Goal: Task Accomplishment & Management: Use online tool/utility

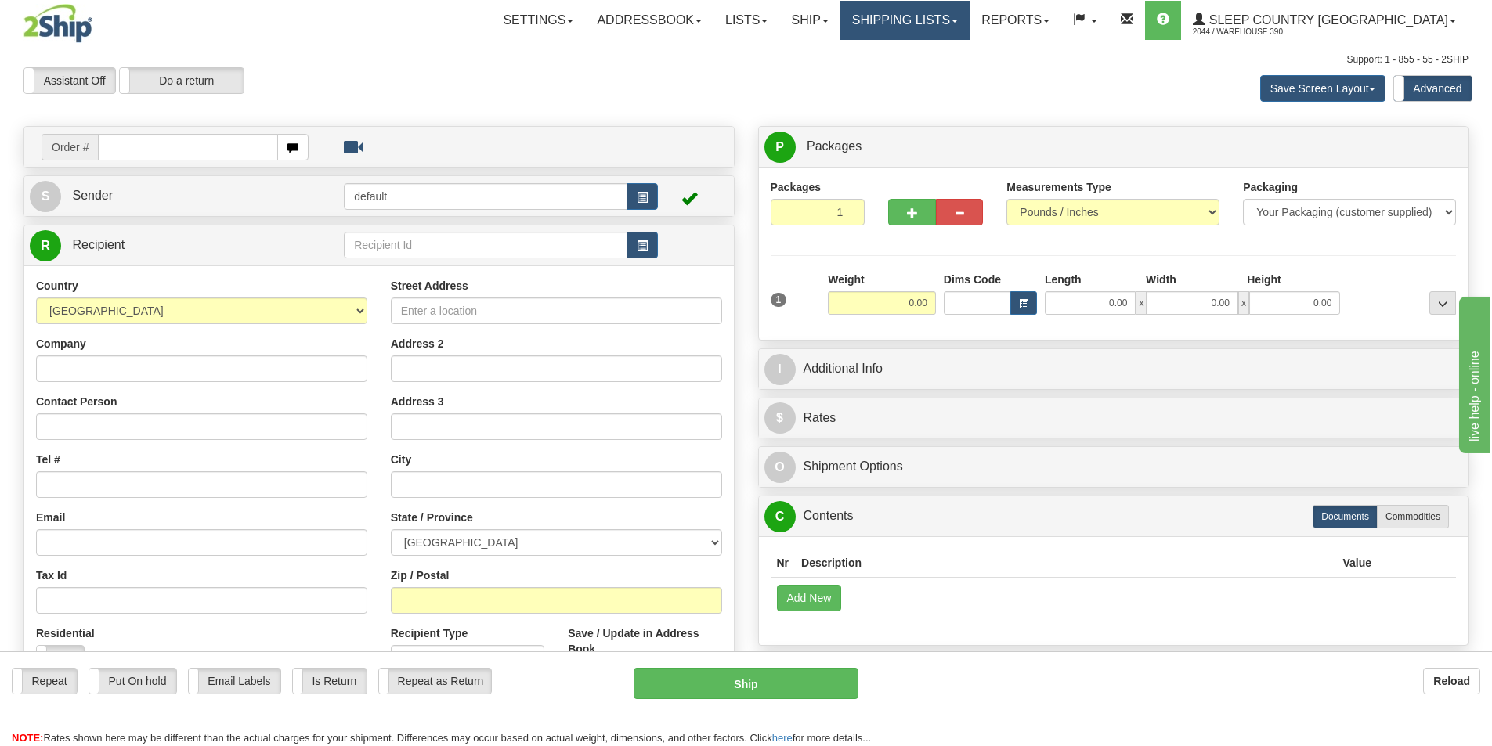
click at [969, 16] on link "Shipping lists" at bounding box center [904, 20] width 129 height 39
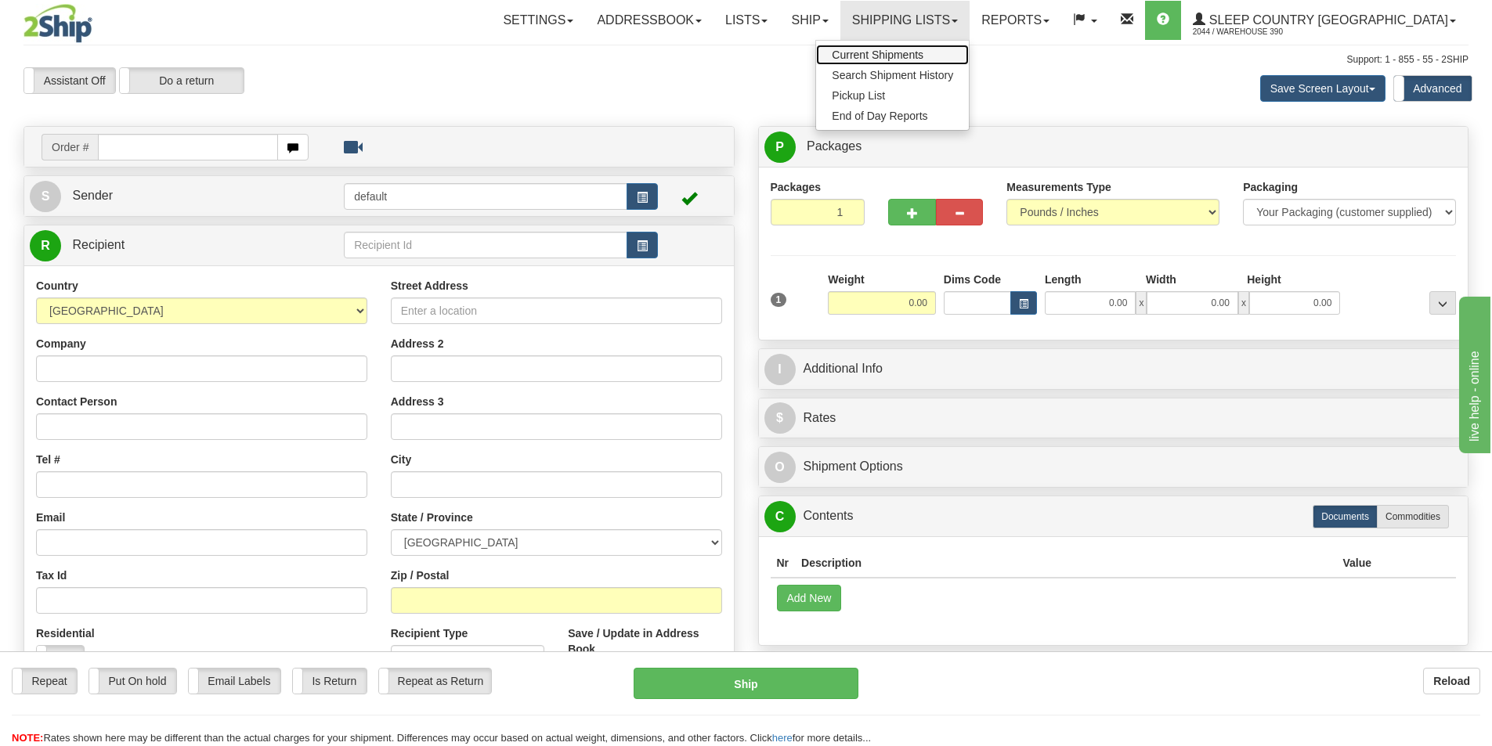
click at [919, 52] on span "Current Shipments" at bounding box center [878, 55] width 92 height 13
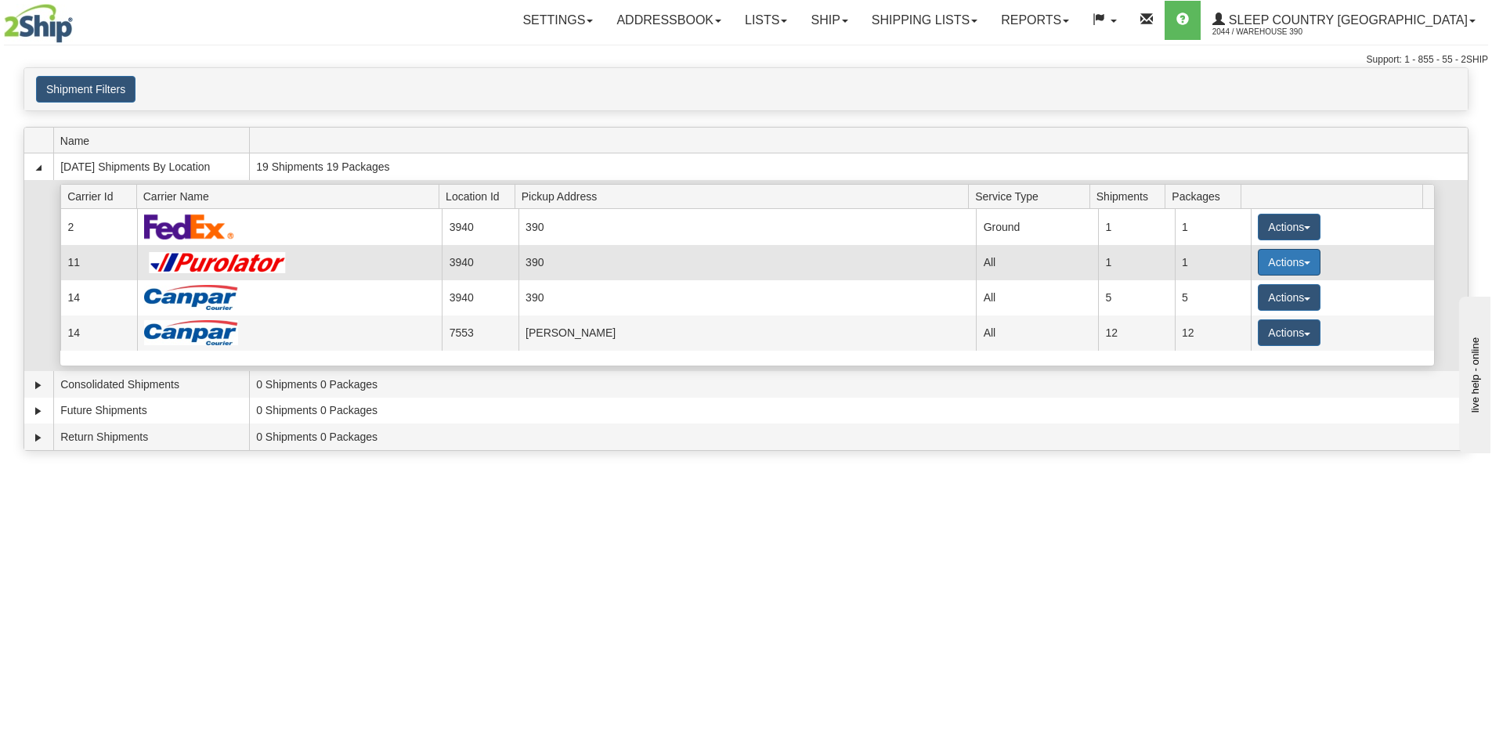
click at [1301, 259] on button "Actions" at bounding box center [1289, 262] width 63 height 27
click at [1244, 327] on span "Pickup" at bounding box center [1231, 332] width 42 height 11
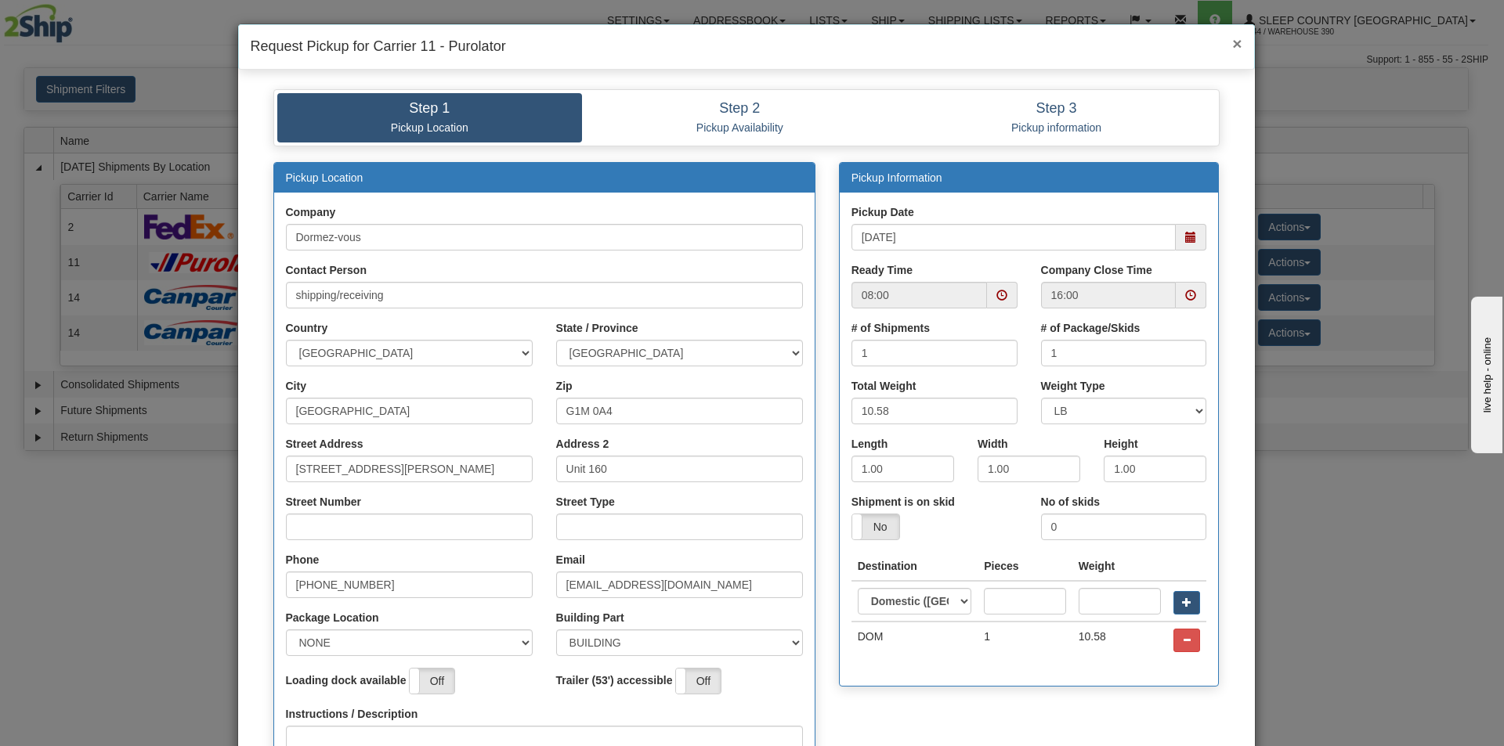
click at [1233, 45] on span "×" at bounding box center [1236, 43] width 9 height 18
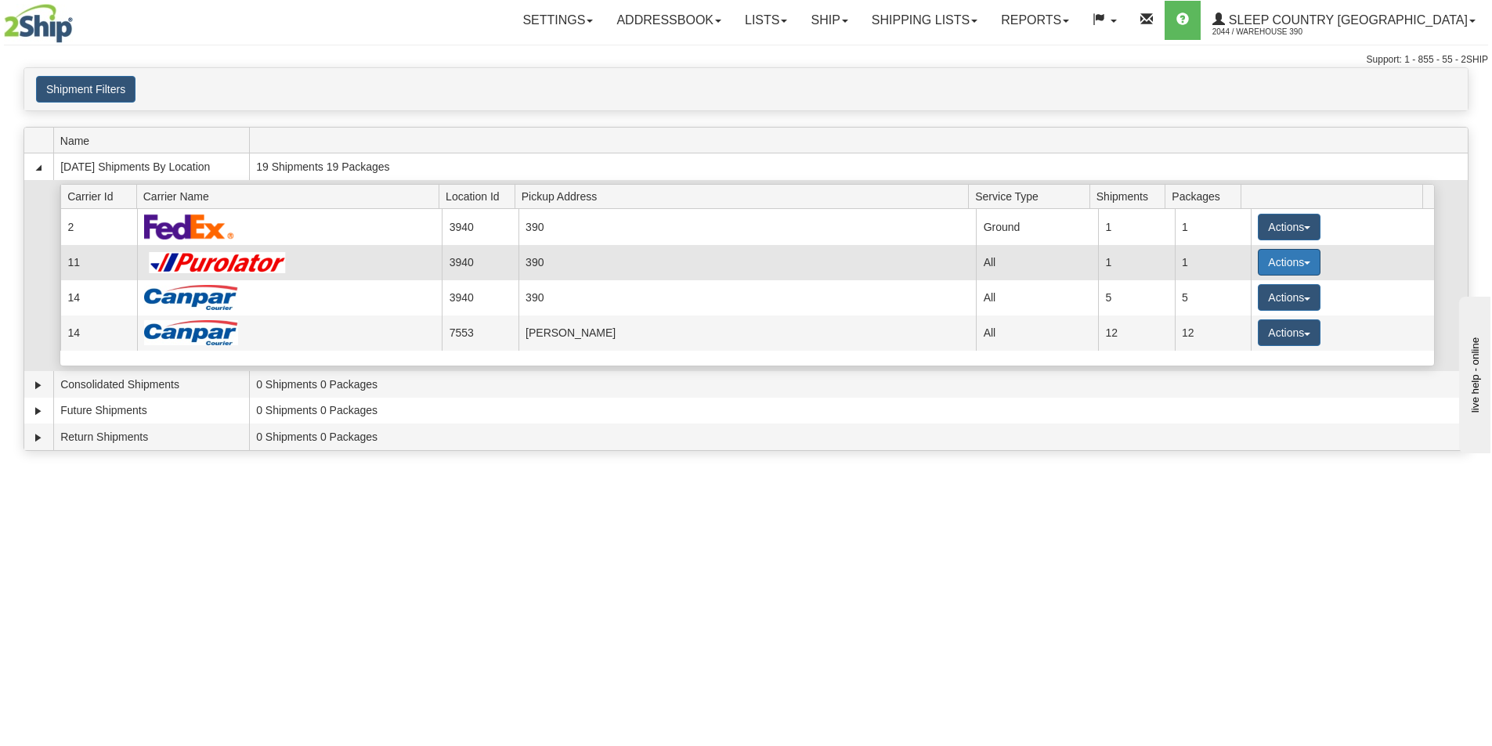
click at [1305, 264] on button "Actions" at bounding box center [1289, 262] width 63 height 27
click at [1251, 327] on span "Pickup" at bounding box center [1231, 332] width 42 height 11
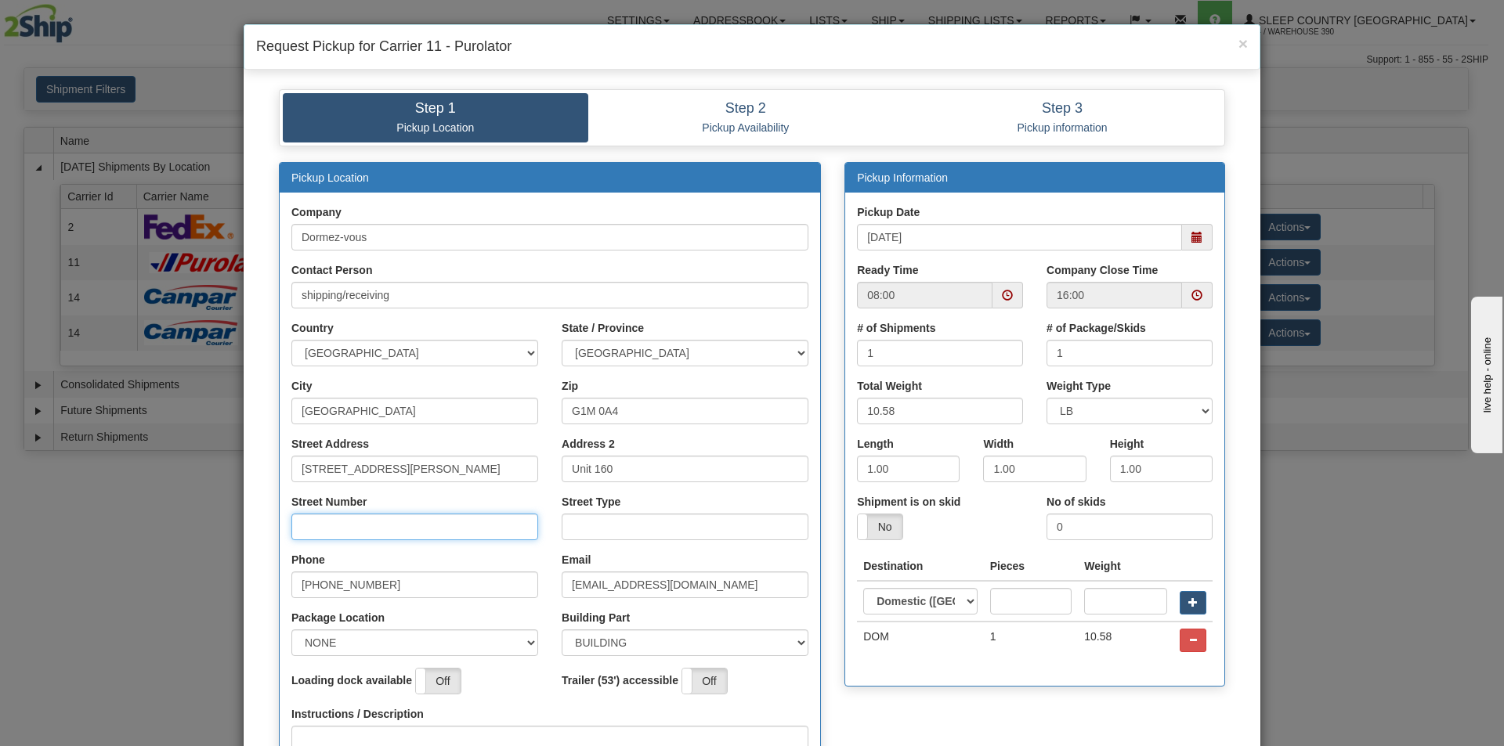
click at [362, 532] on input "Street Number" at bounding box center [414, 527] width 247 height 27
type input "210"
click at [619, 537] on input "Street Type" at bounding box center [684, 527] width 247 height 27
click at [1182, 294] on span at bounding box center [1197, 295] width 31 height 27
type input "rue"
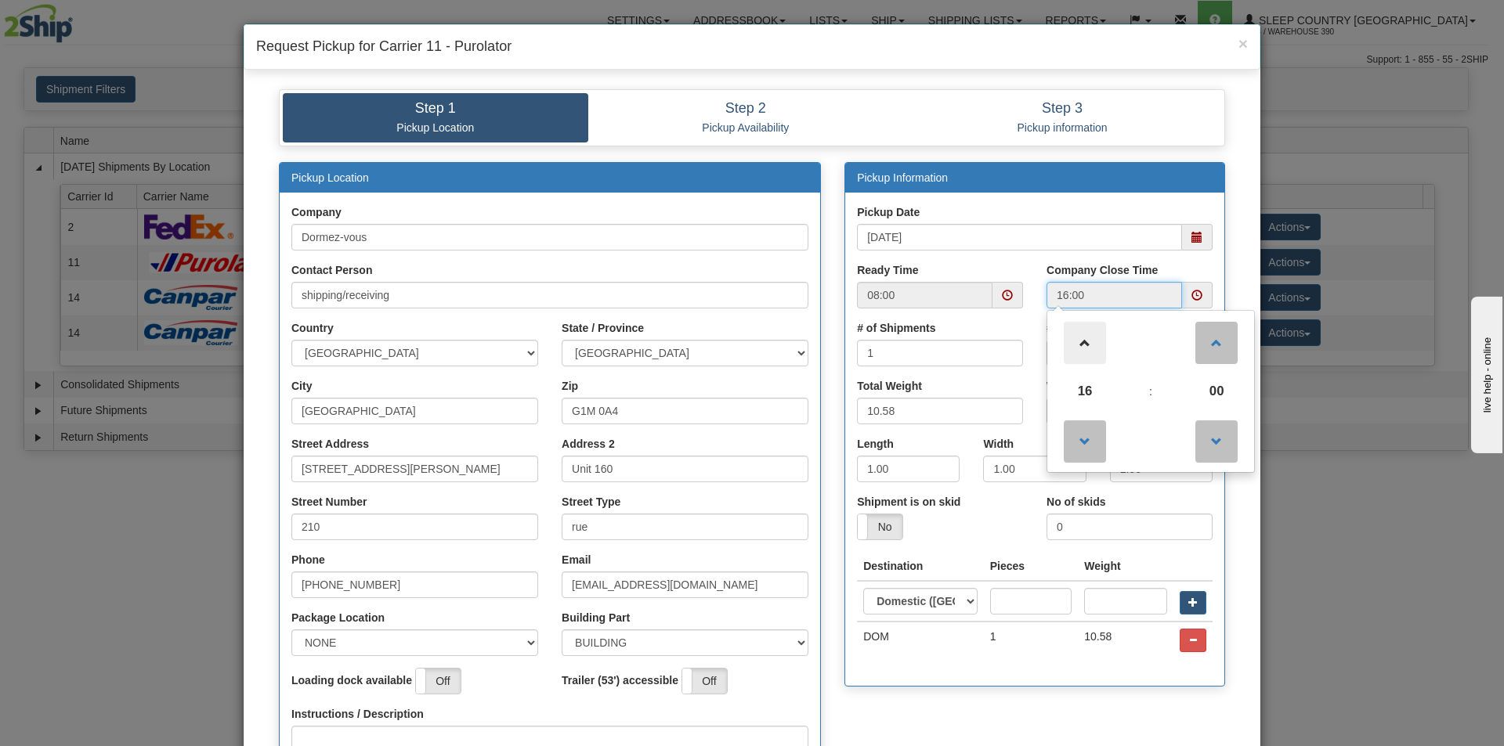
click at [1082, 343] on span at bounding box center [1084, 343] width 42 height 42
type input "18:00"
click at [966, 204] on div "Pickup Date 10/02/2025 Ready Time 08:00 Company Close Time 18:00 18 : 00 00 01 …" at bounding box center [1034, 439] width 379 height 494
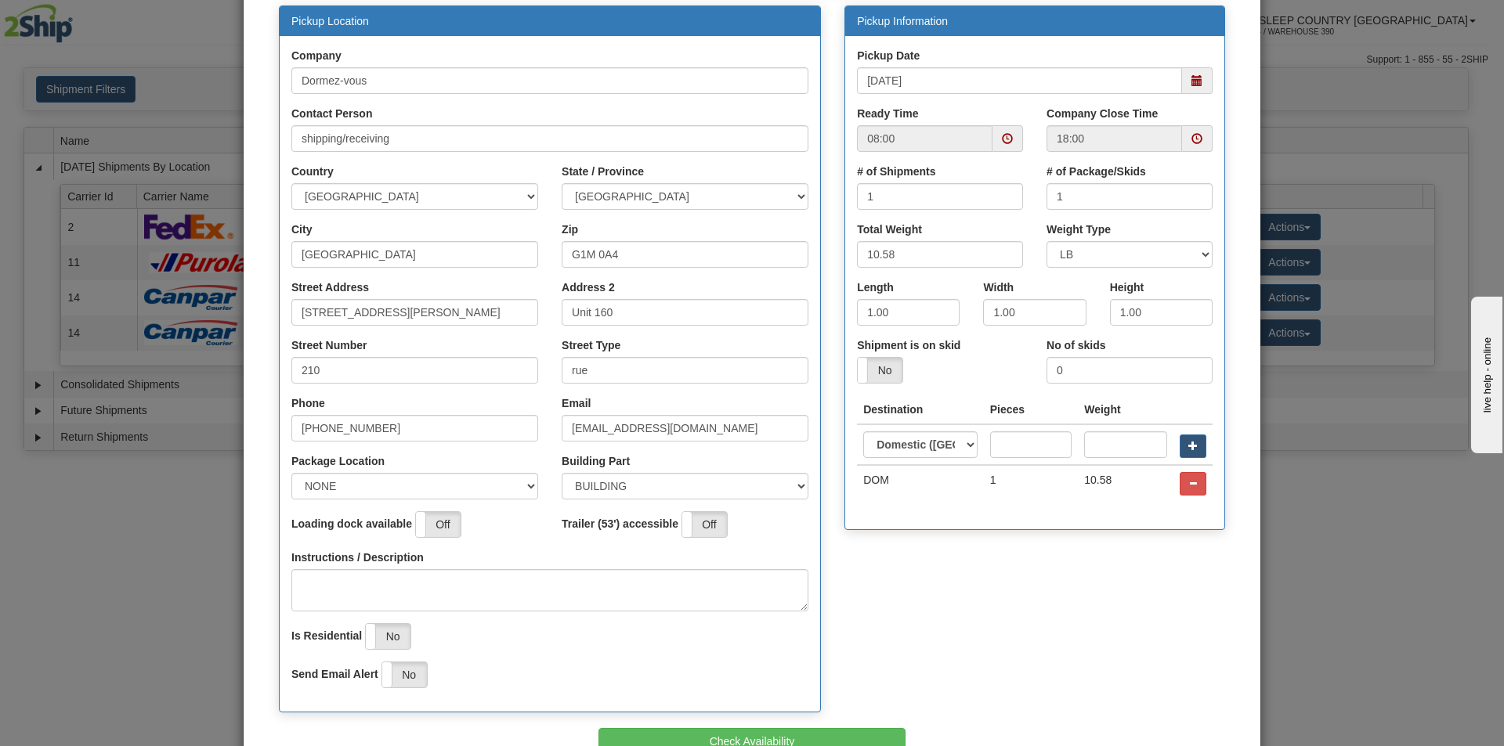
scroll to position [252, 0]
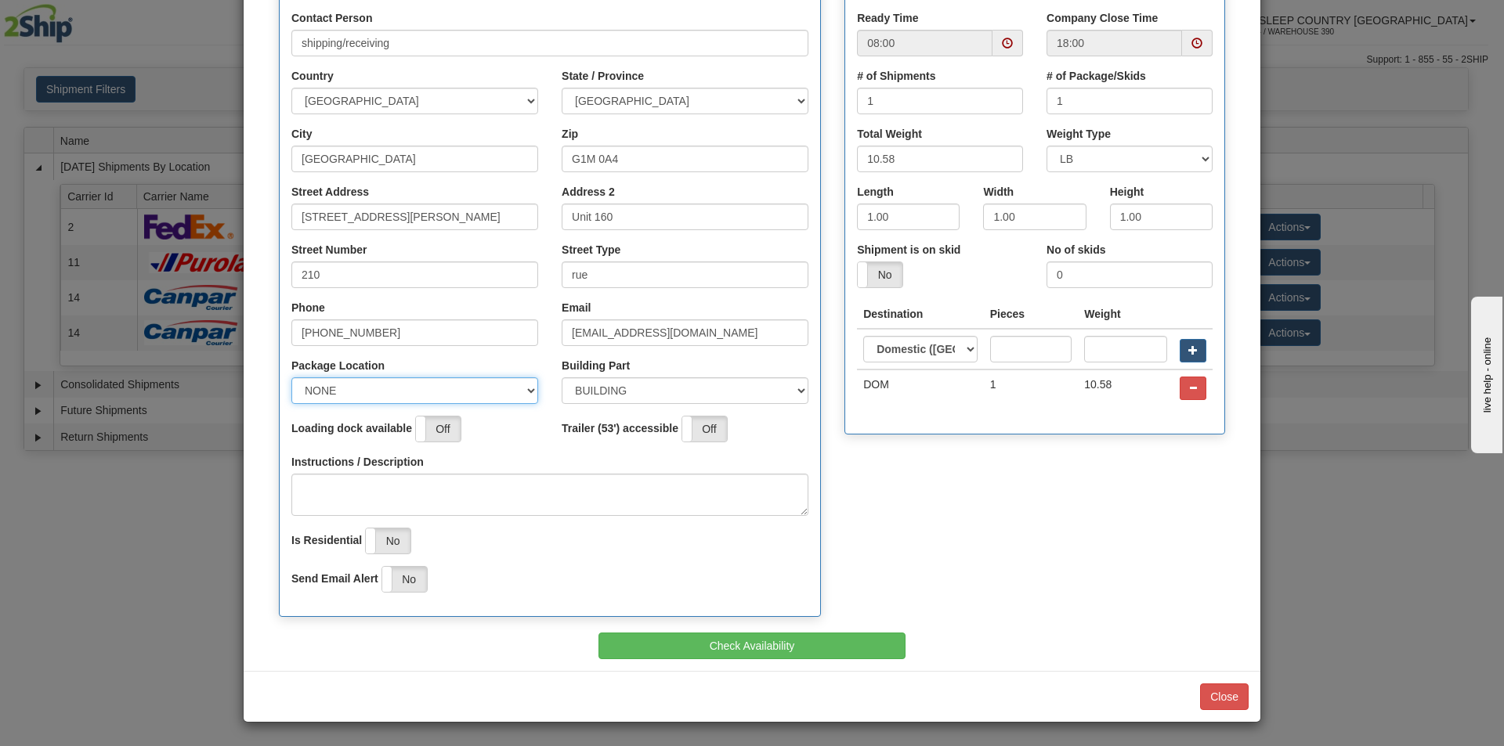
click at [417, 383] on select "NONE FRONT REAR SIDE" at bounding box center [414, 390] width 247 height 27
select select "2"
click at [291, 377] on select "NONE FRONT REAR SIDE" at bounding box center [414, 390] width 247 height 27
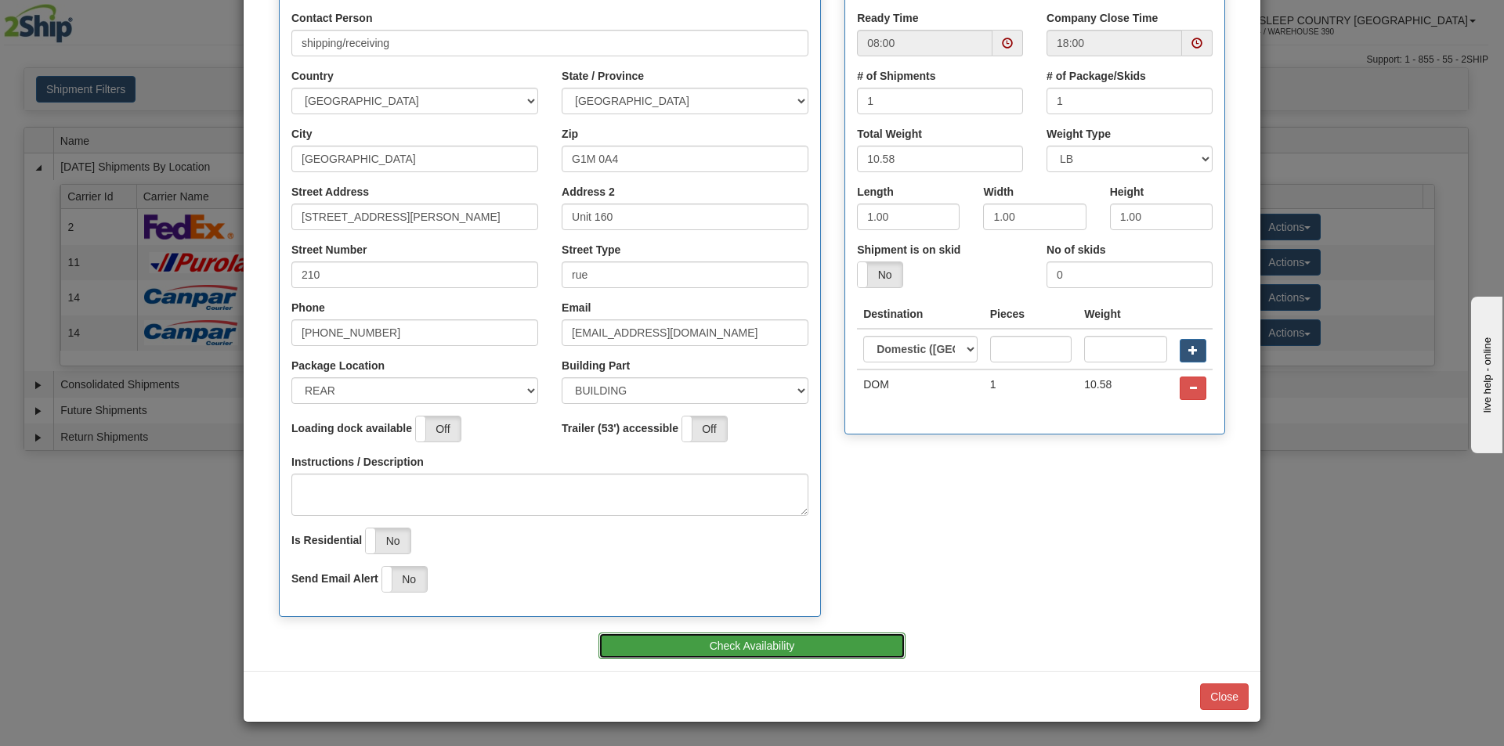
click at [783, 647] on button "Check Availability" at bounding box center [752, 646] width 308 height 27
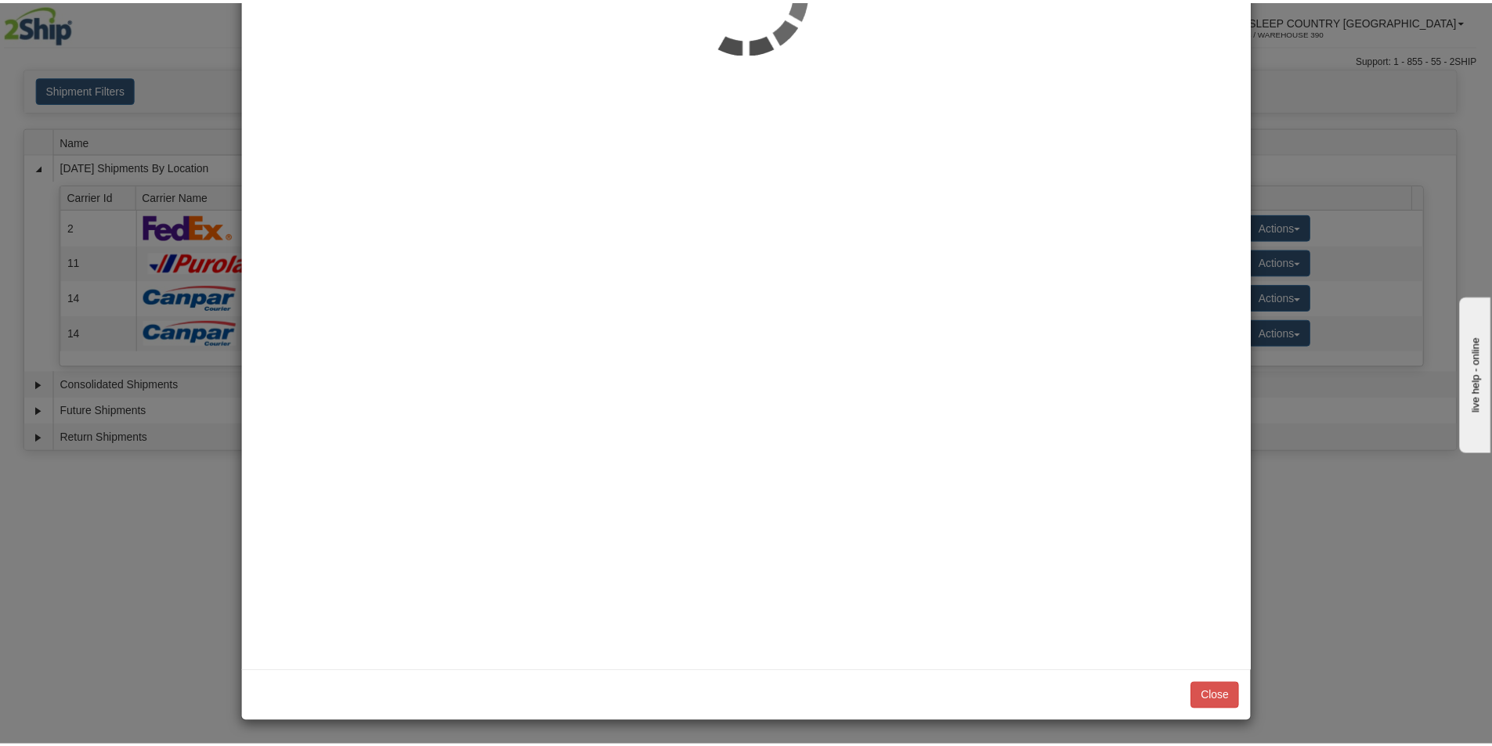
scroll to position [0, 0]
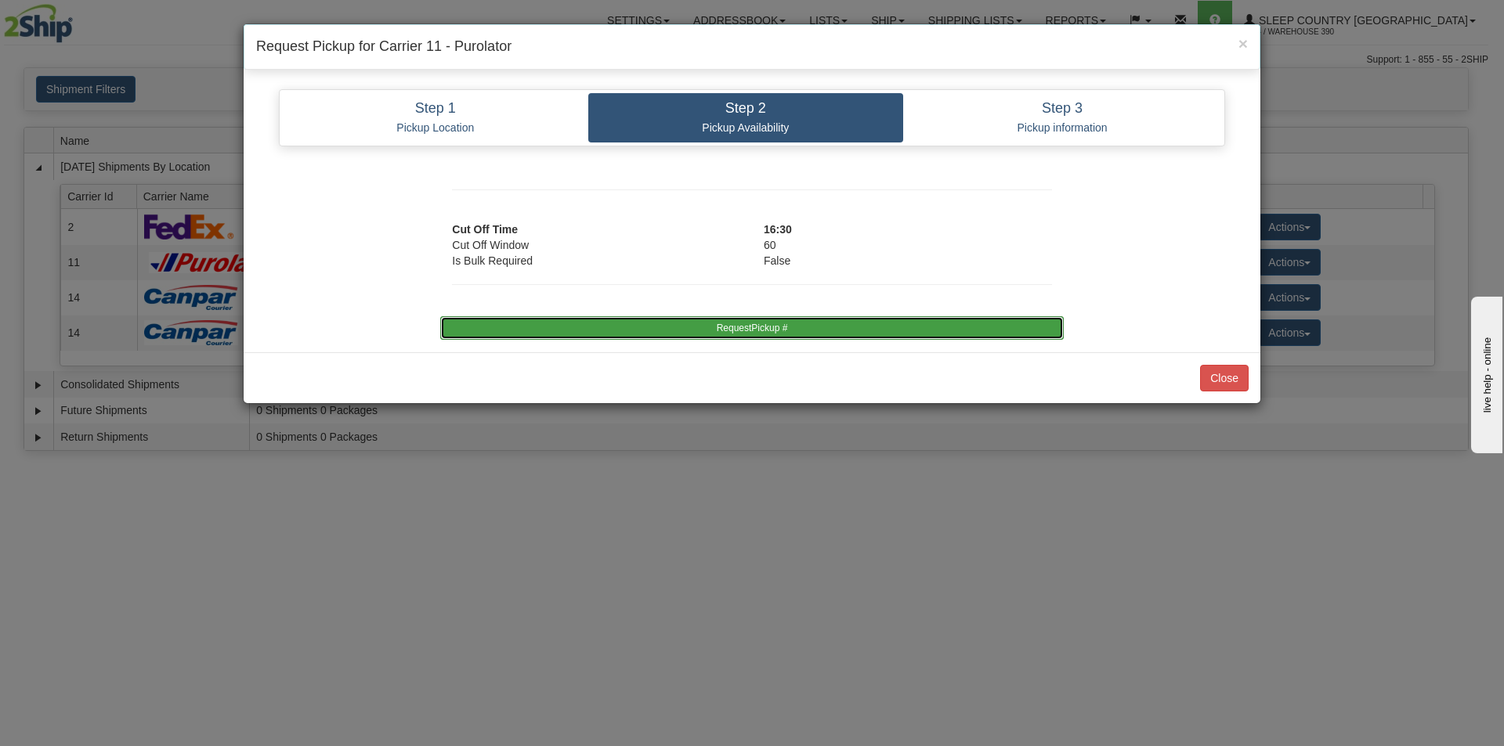
click at [775, 333] on button "RequestPickup #" at bounding box center [751, 327] width 623 height 23
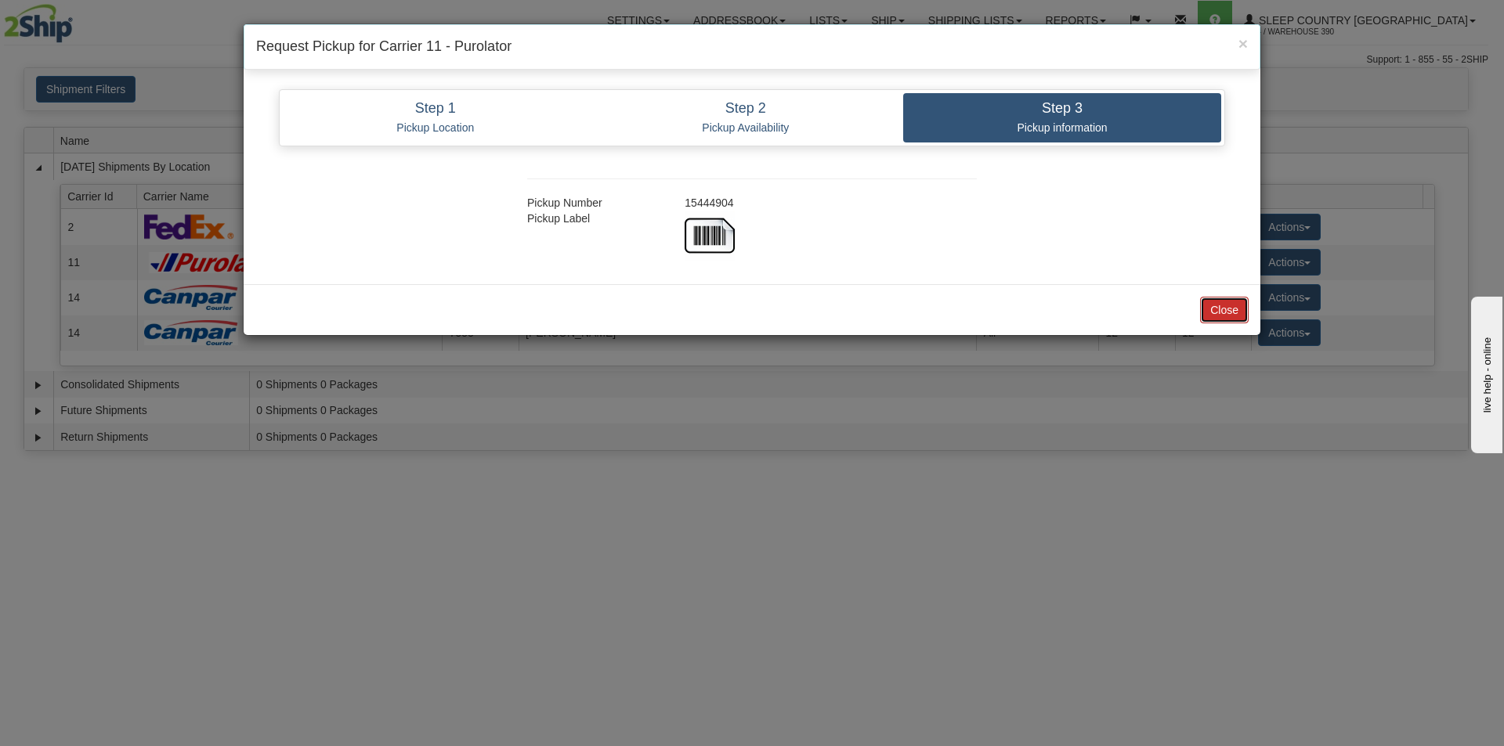
click at [1204, 307] on button "Close" at bounding box center [1224, 310] width 49 height 27
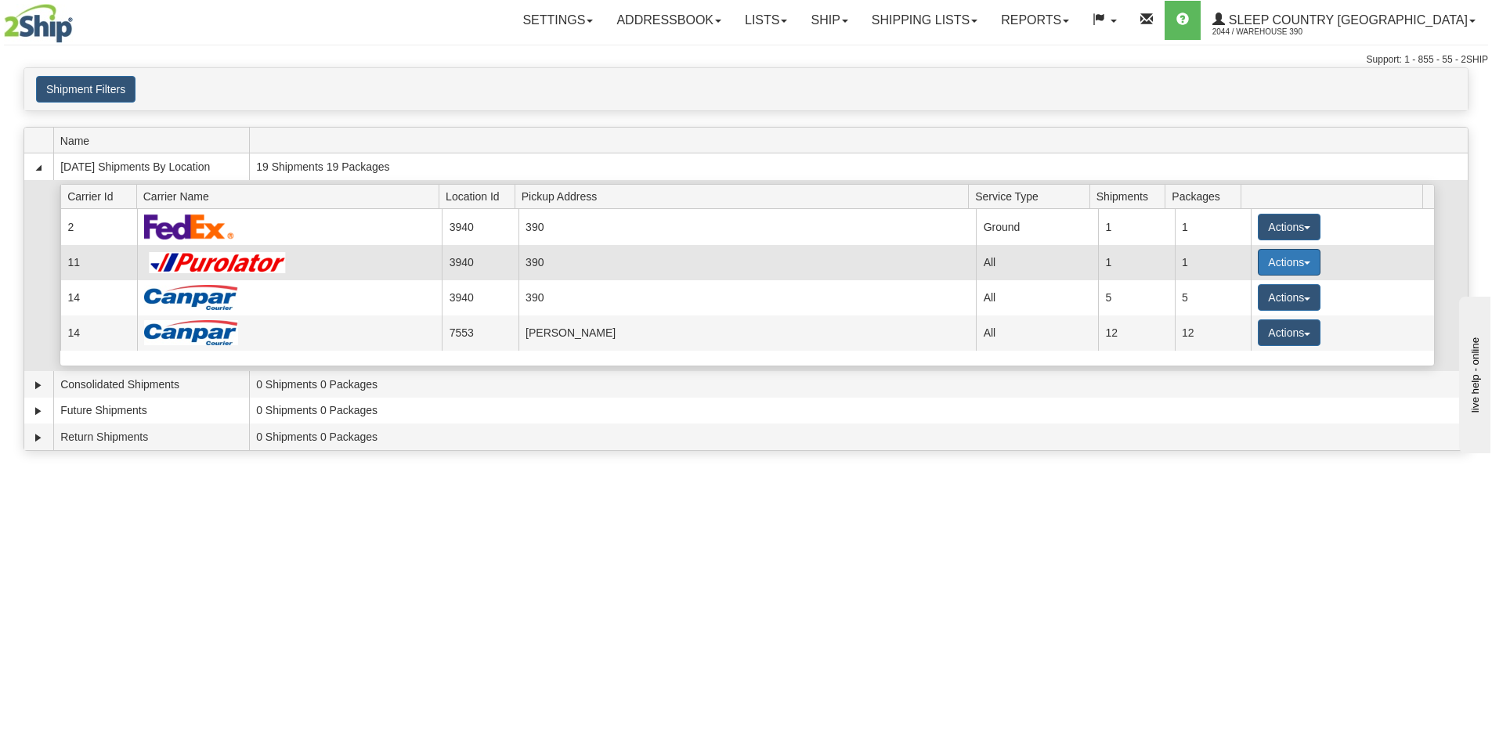
click at [1302, 265] on button "Actions" at bounding box center [1289, 262] width 63 height 27
click at [1241, 290] on span "Details" at bounding box center [1231, 291] width 42 height 11
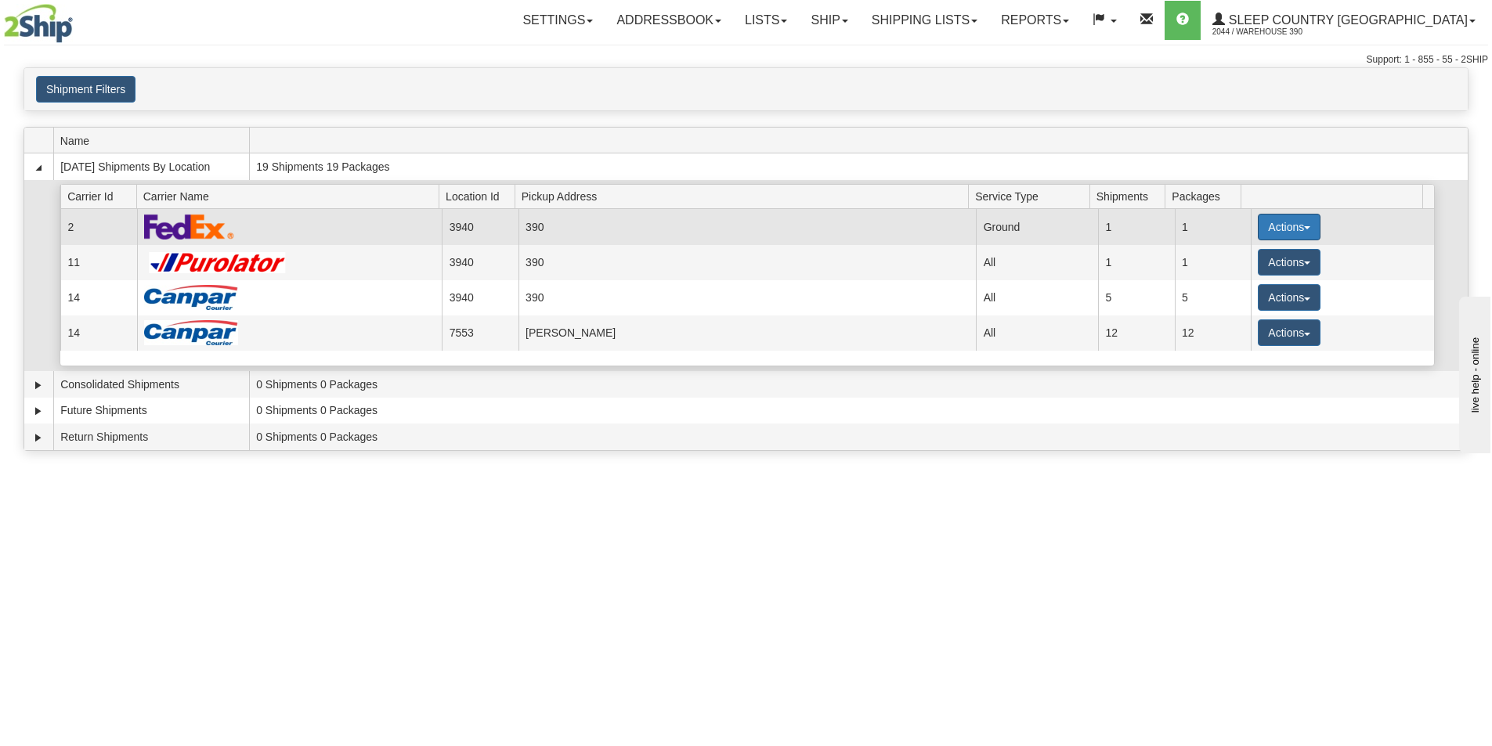
click at [1308, 229] on button "Actions" at bounding box center [1289, 227] width 63 height 27
click at [1238, 273] on span "Close" at bounding box center [1228, 276] width 36 height 11
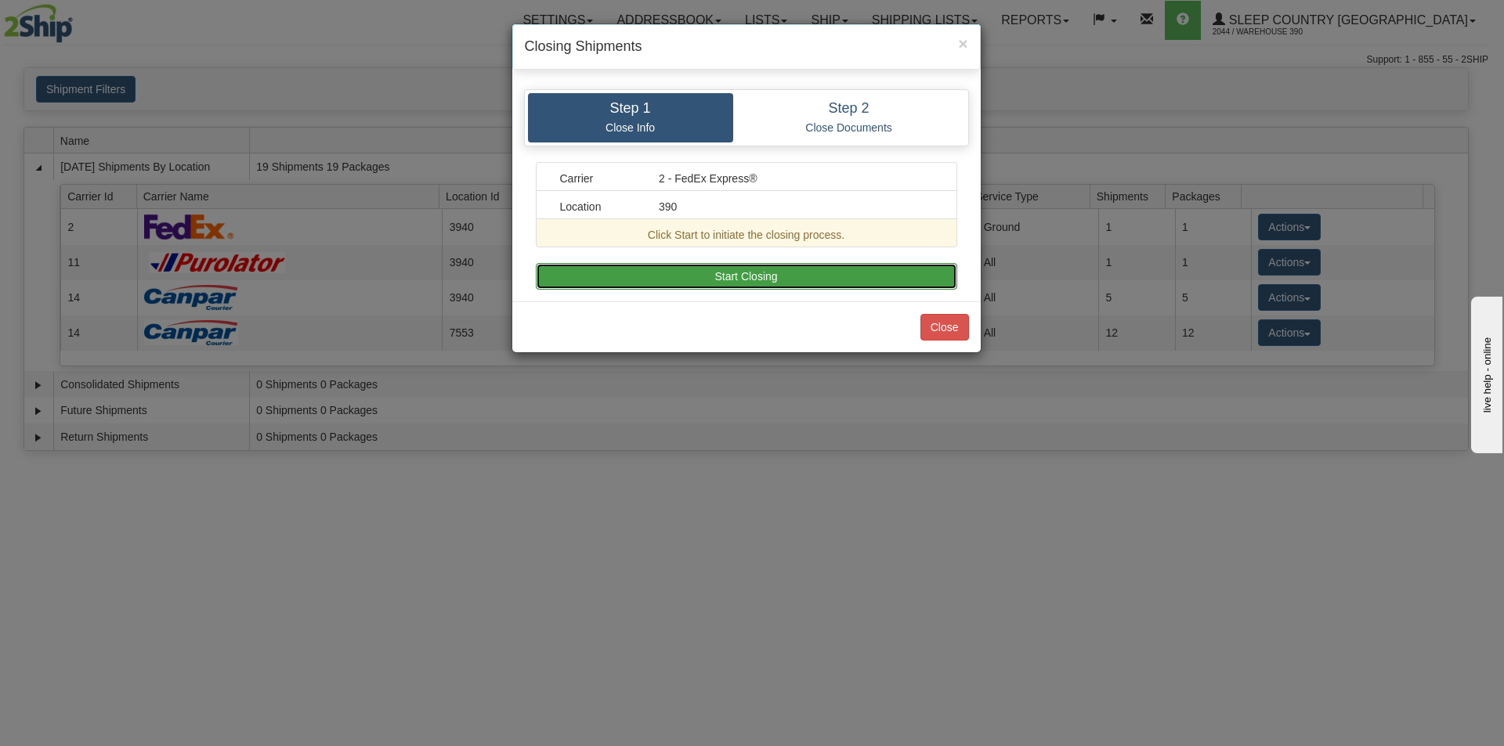
click at [699, 275] on button "Start Closing" at bounding box center [746, 276] width 421 height 27
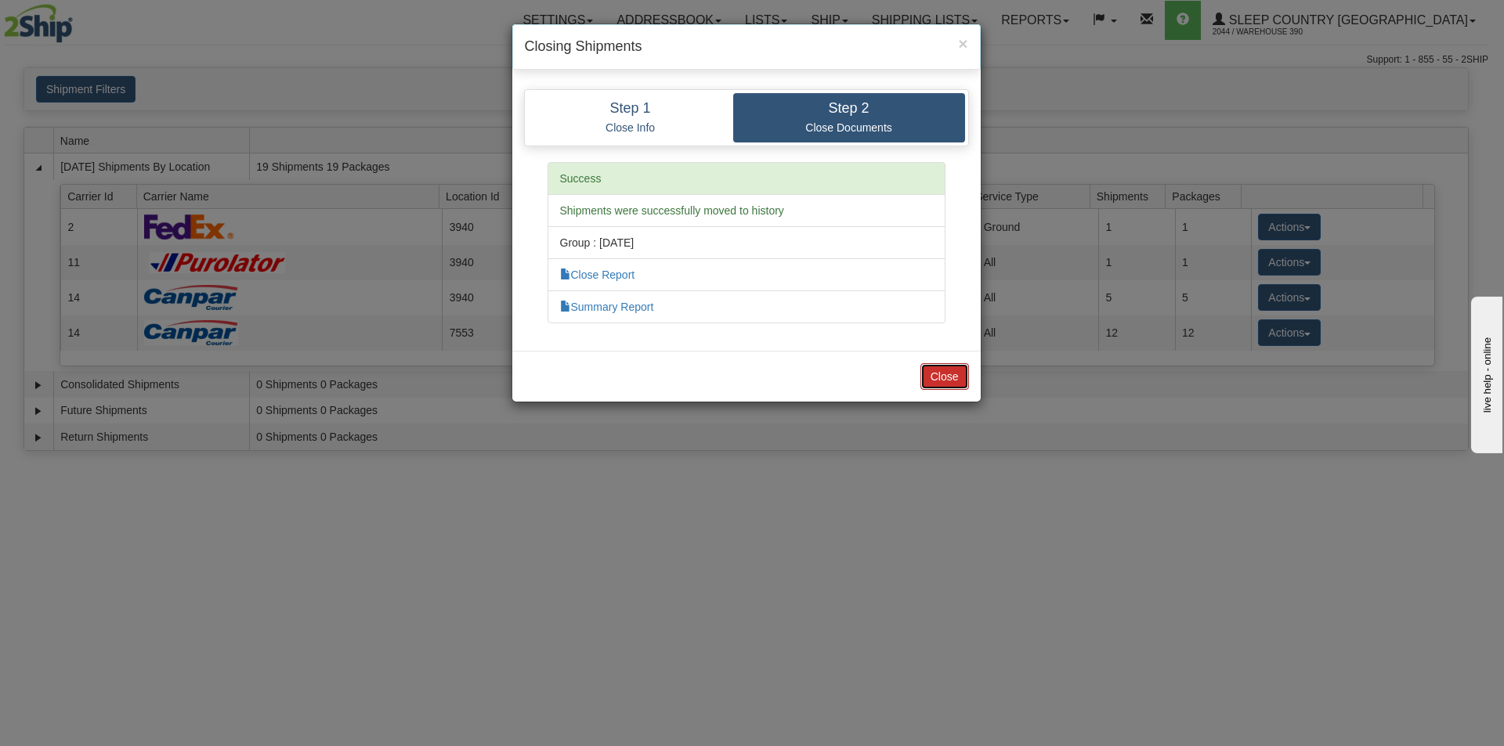
click at [946, 385] on button "Close" at bounding box center [944, 376] width 49 height 27
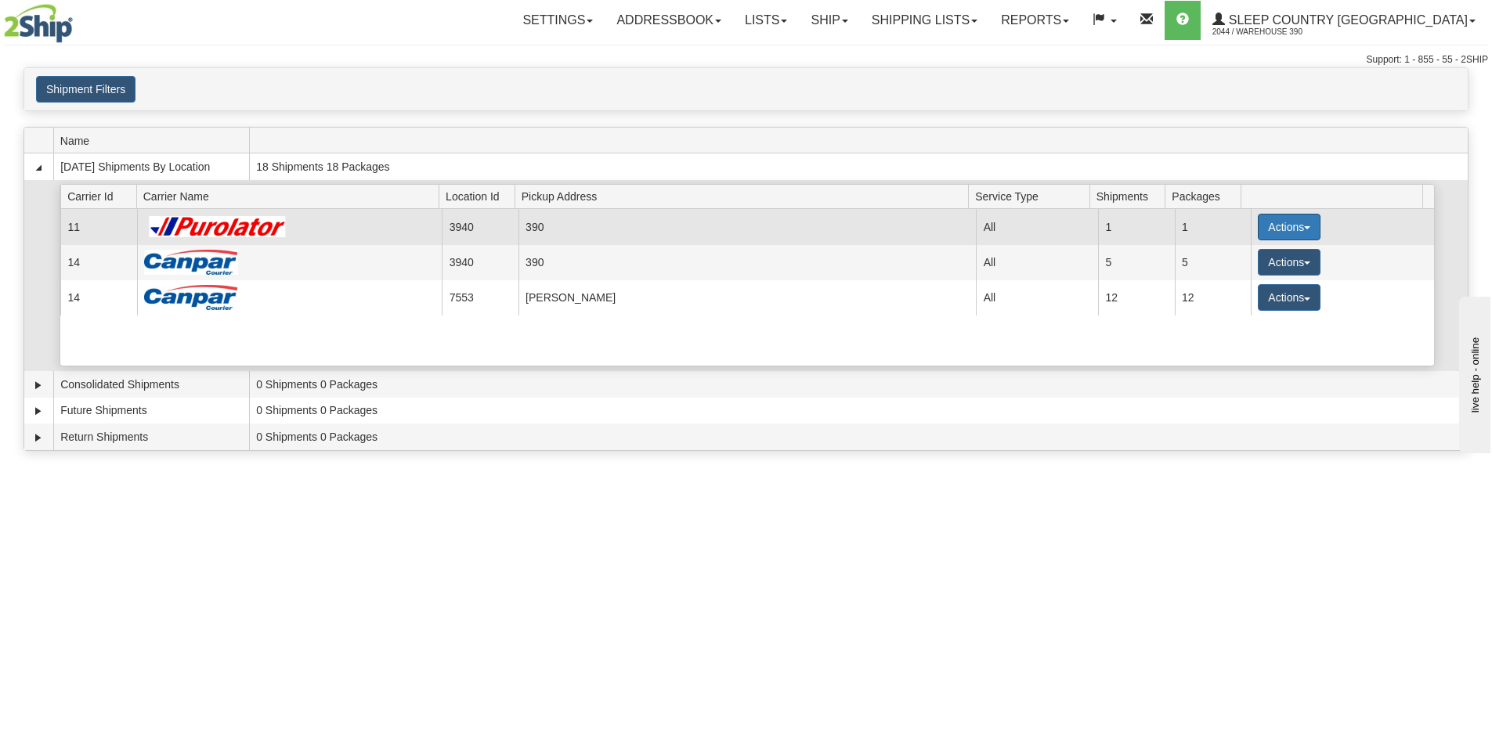
click at [1304, 226] on span "button" at bounding box center [1307, 227] width 6 height 3
click at [1238, 276] on span "Close" at bounding box center [1228, 276] width 36 height 11
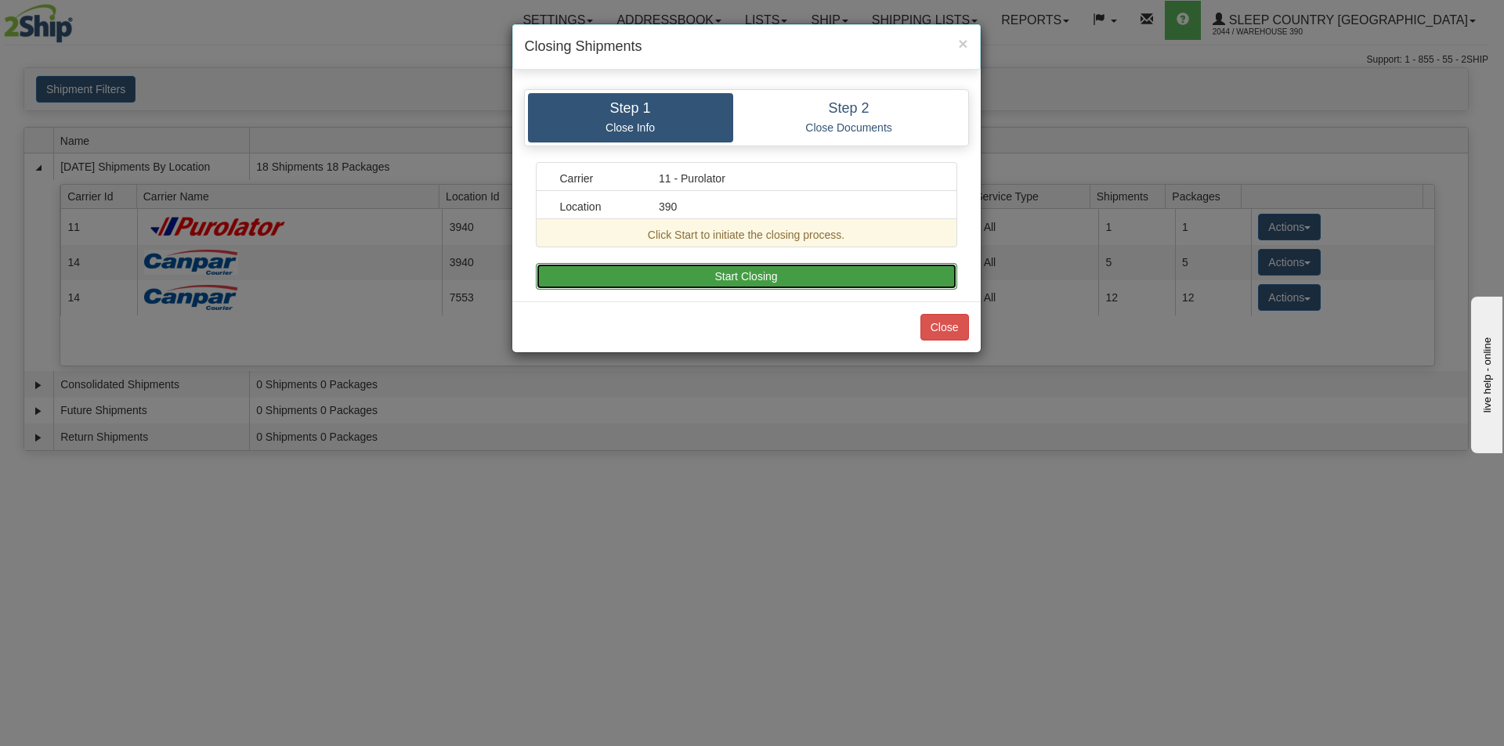
click at [723, 274] on button "Start Closing" at bounding box center [746, 276] width 421 height 27
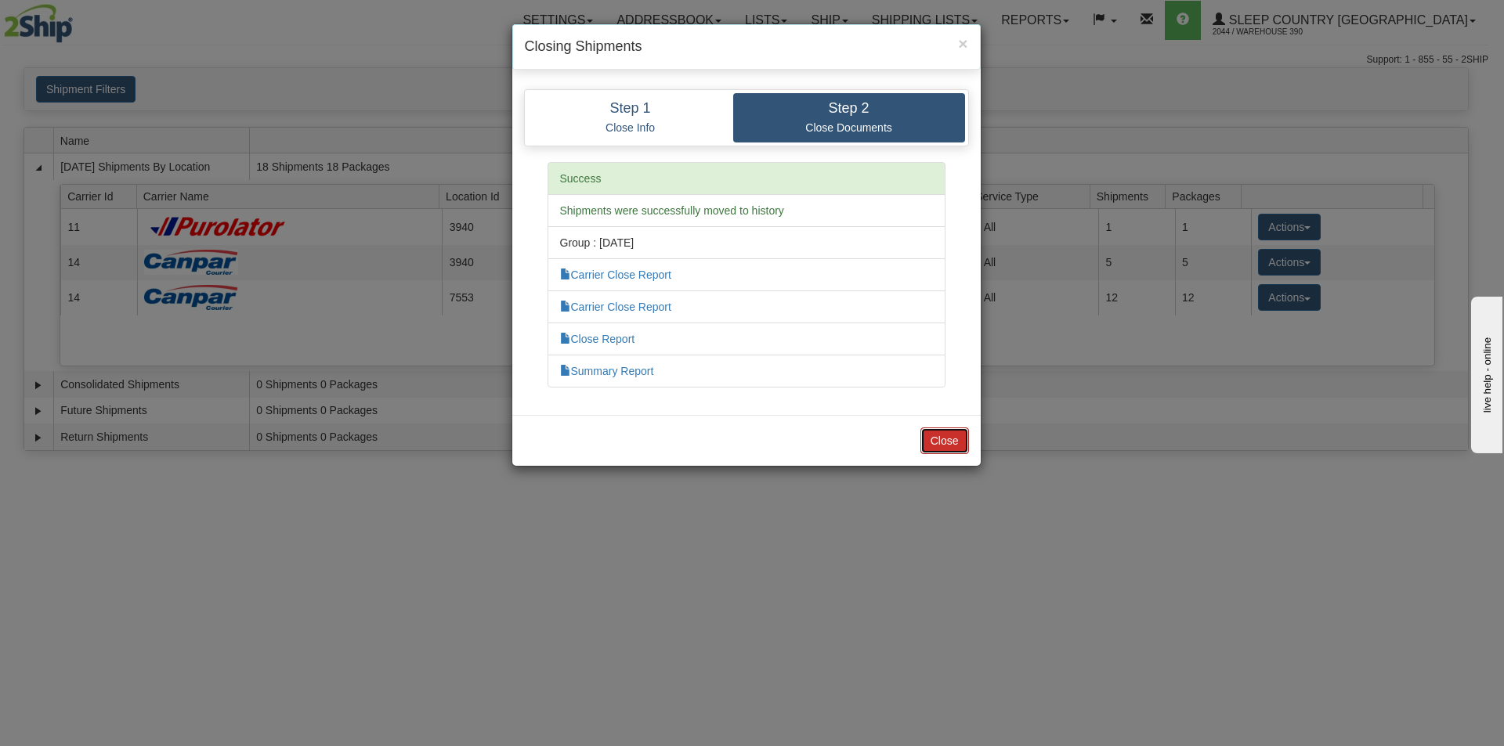
click at [937, 436] on button "Close" at bounding box center [944, 441] width 49 height 27
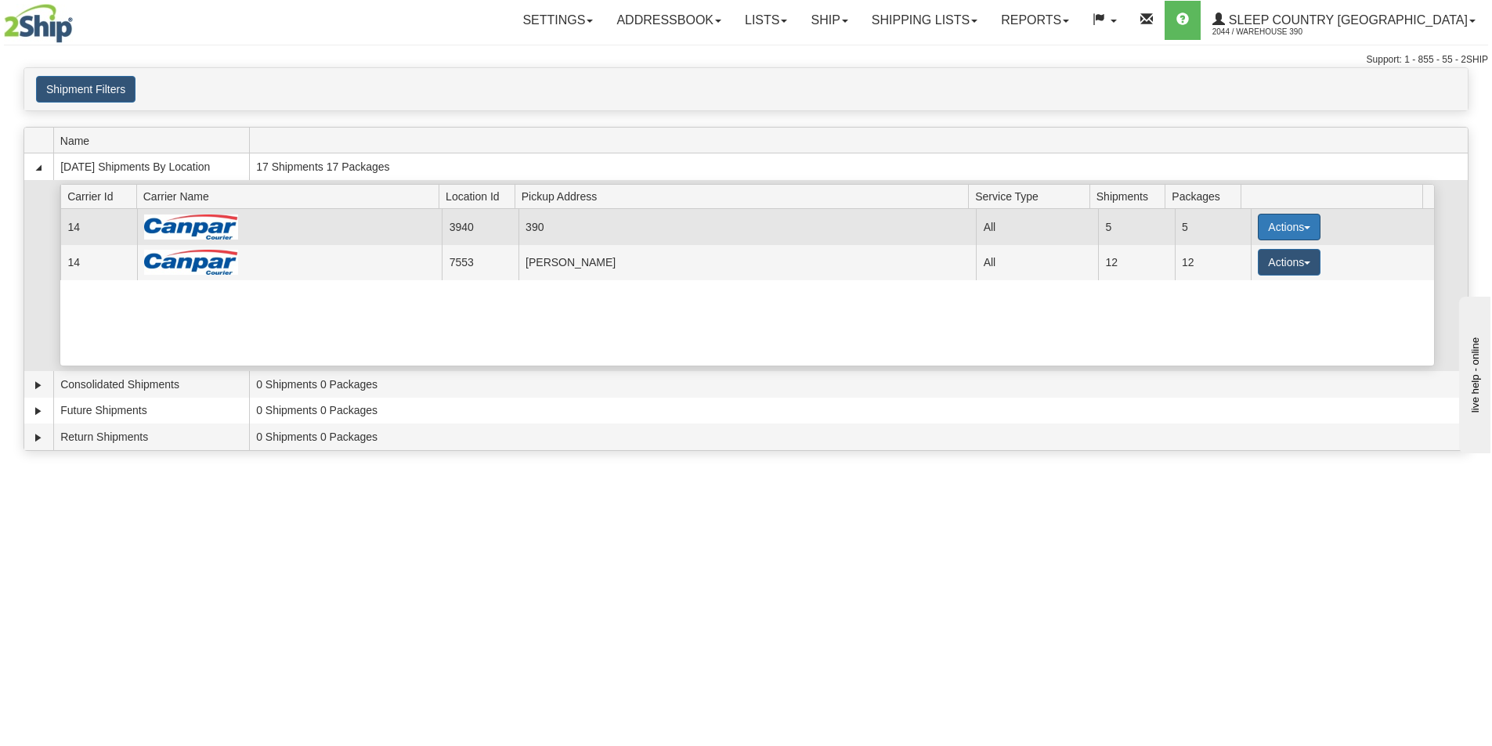
click at [1302, 225] on button "Actions" at bounding box center [1289, 227] width 63 height 27
click at [1229, 275] on span "Close" at bounding box center [1228, 276] width 36 height 11
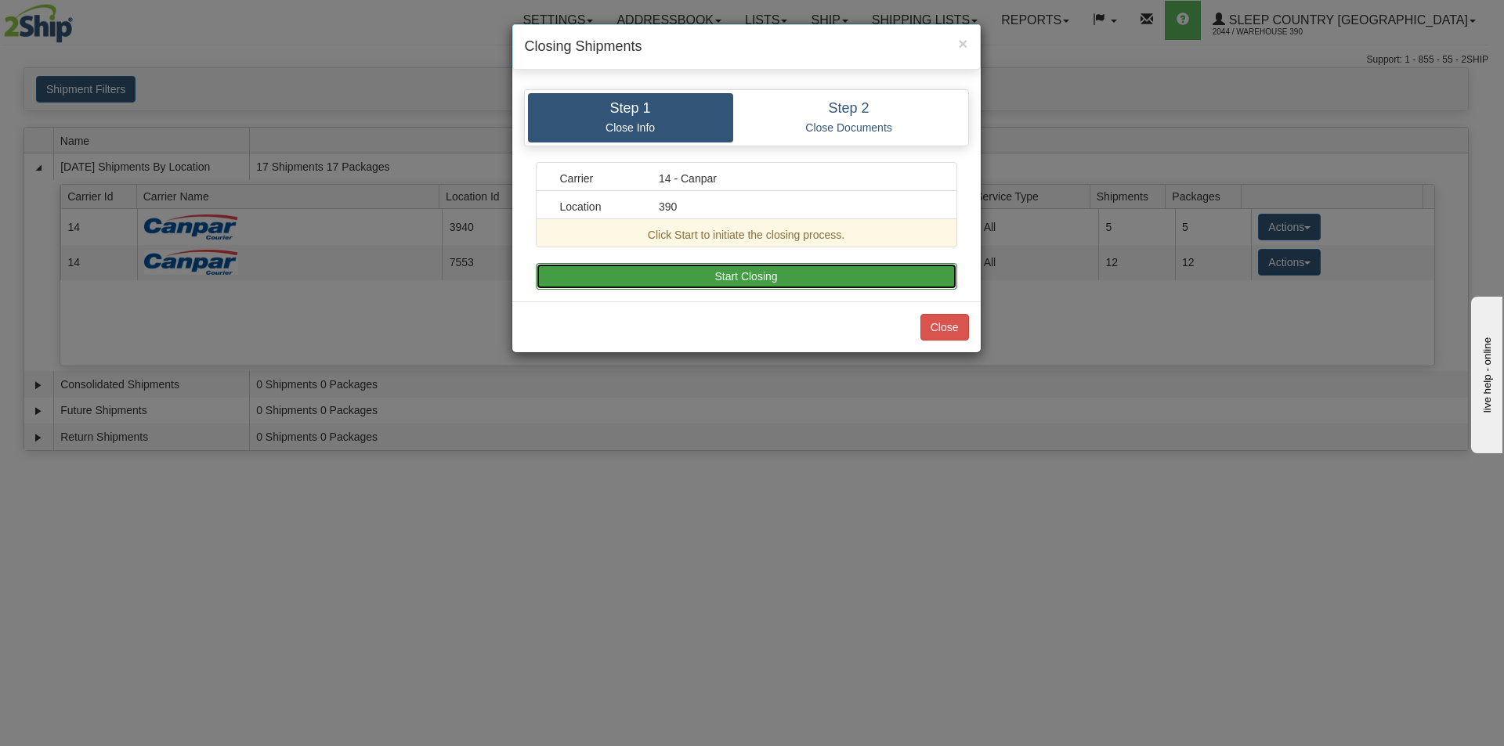
click at [746, 272] on button "Start Closing" at bounding box center [746, 276] width 421 height 27
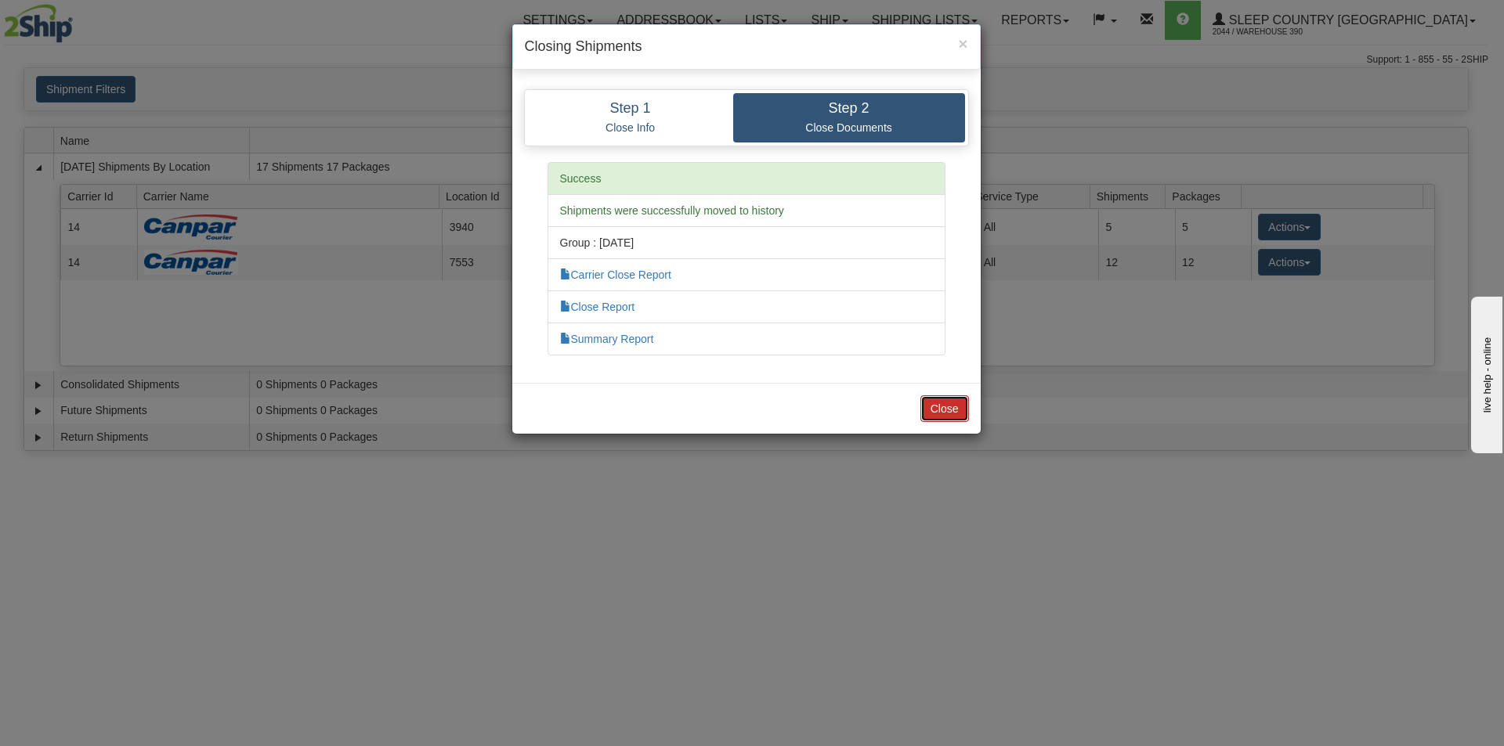
click at [937, 406] on button "Close" at bounding box center [944, 408] width 49 height 27
